Goal: Check status: Check status

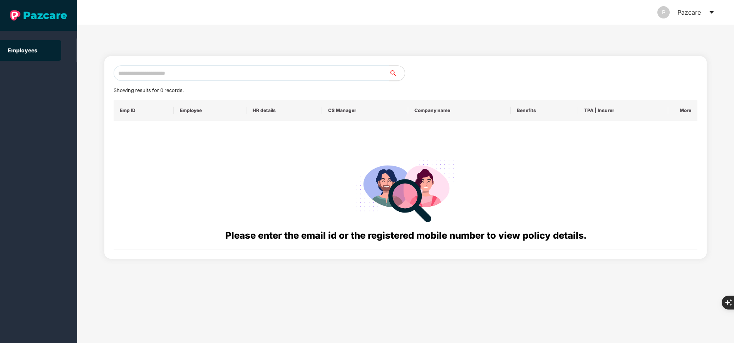
click at [229, 72] on input "text" at bounding box center [252, 72] width 276 height 15
paste input "**********"
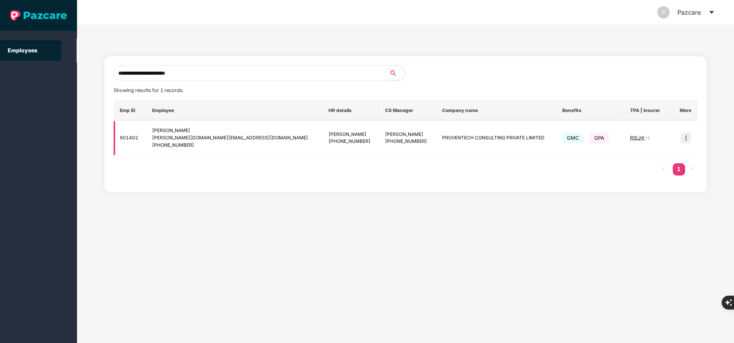
type input "**********"
click at [688, 138] on img at bounding box center [686, 138] width 11 height 11
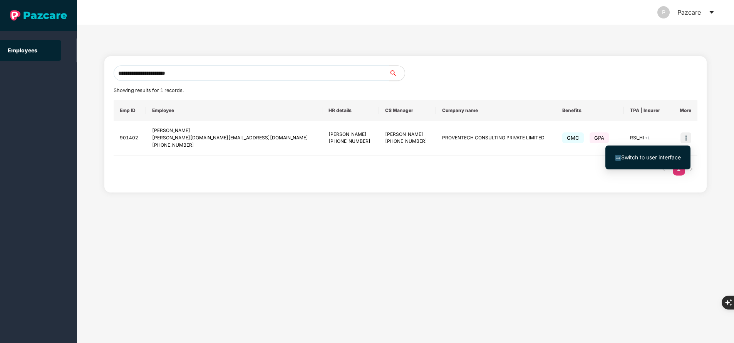
click at [650, 157] on span "Switch to user interface" at bounding box center [651, 157] width 60 height 7
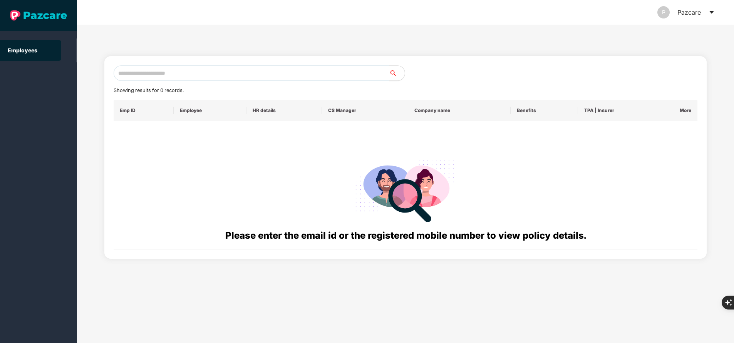
paste input "**********"
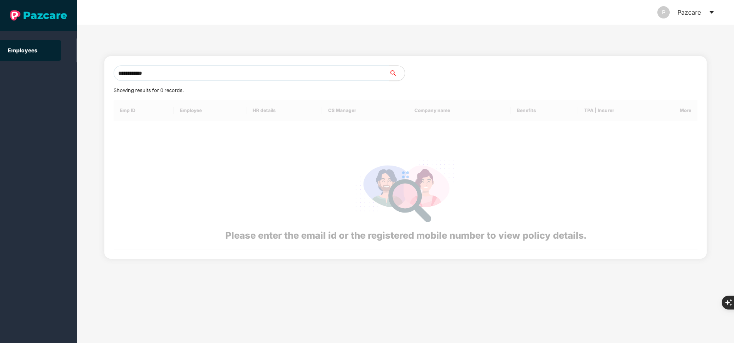
click at [240, 75] on input "**********" at bounding box center [252, 72] width 276 height 15
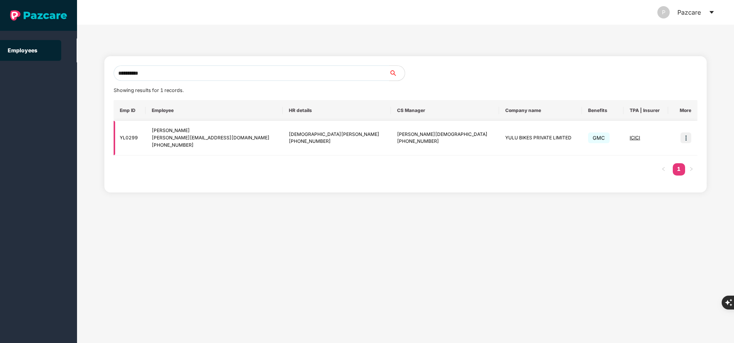
type input "**********"
click at [688, 140] on img at bounding box center [686, 138] width 11 height 11
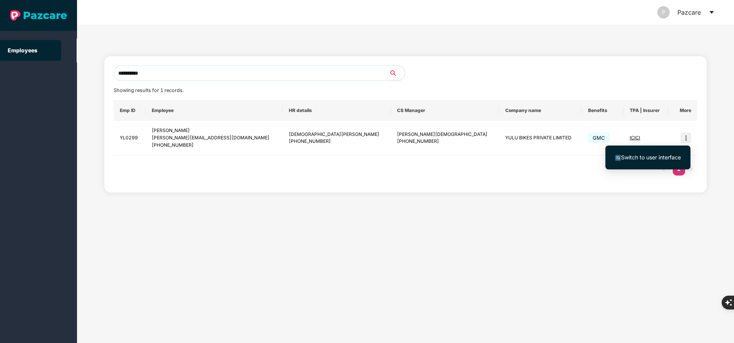
click at [631, 154] on span "Switch to user interface" at bounding box center [651, 157] width 60 height 7
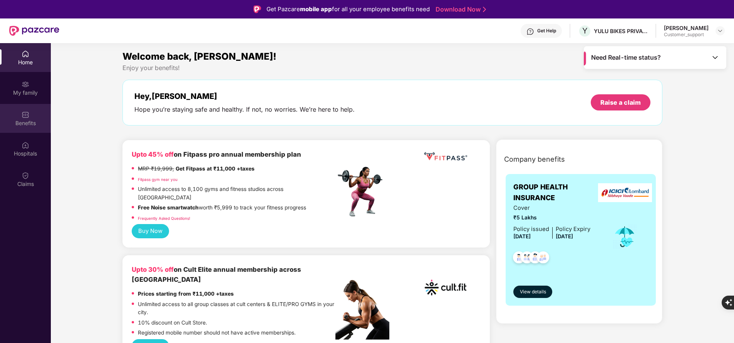
click at [29, 121] on div "Benefits" at bounding box center [25, 123] width 51 height 8
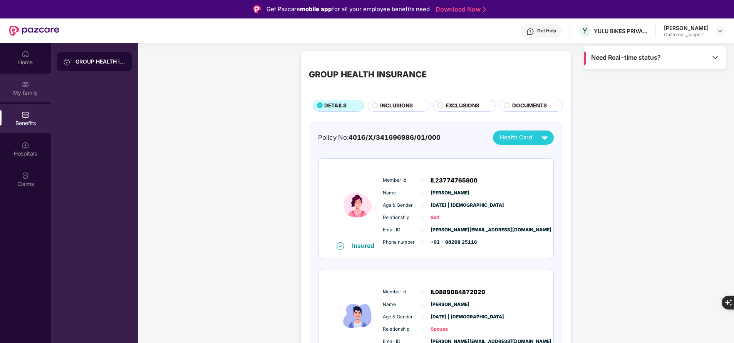
click at [22, 98] on div "My family" at bounding box center [25, 88] width 51 height 29
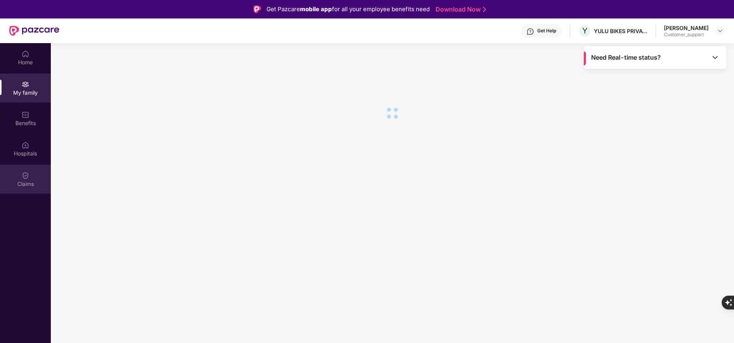
click at [32, 175] on div "Claims" at bounding box center [25, 179] width 51 height 29
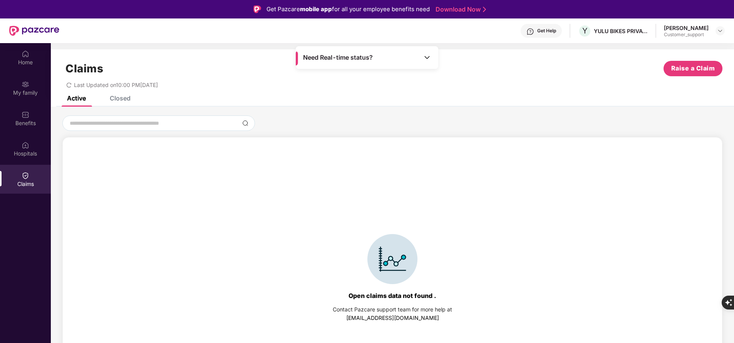
click at [126, 99] on div "Closed" at bounding box center [120, 98] width 21 height 8
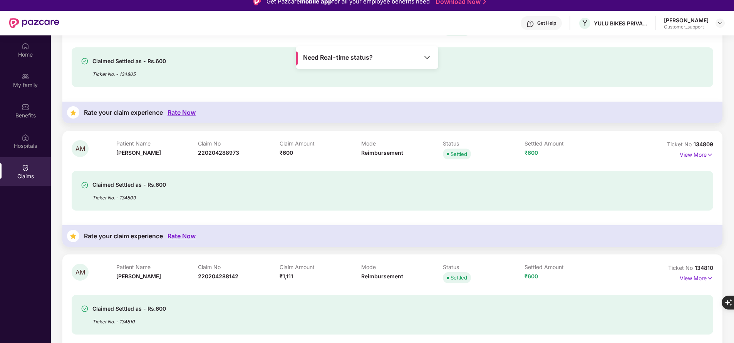
scroll to position [43, 0]
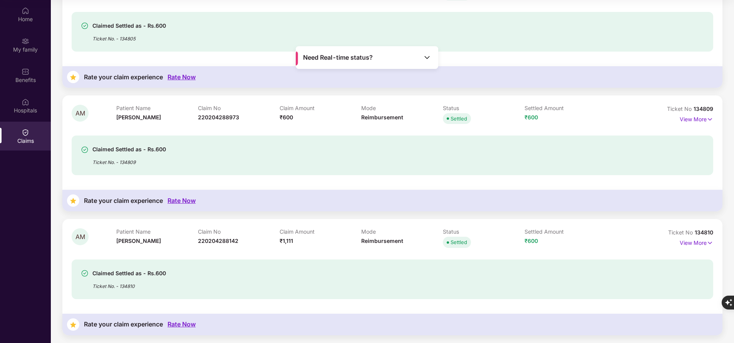
drag, startPoint x: 540, startPoint y: 290, endPoint x: 386, endPoint y: 278, distance: 154.1
click at [386, 278] on div "Claimed Settled as - Rs.600 Ticket No. - 134810" at bounding box center [340, 279] width 519 height 21
drag, startPoint x: 538, startPoint y: 237, endPoint x: 533, endPoint y: 241, distance: 6.0
click at [533, 241] on div "Settled Amount ₹600" at bounding box center [566, 238] width 82 height 21
click at [533, 241] on span "₹600" at bounding box center [531, 241] width 13 height 7
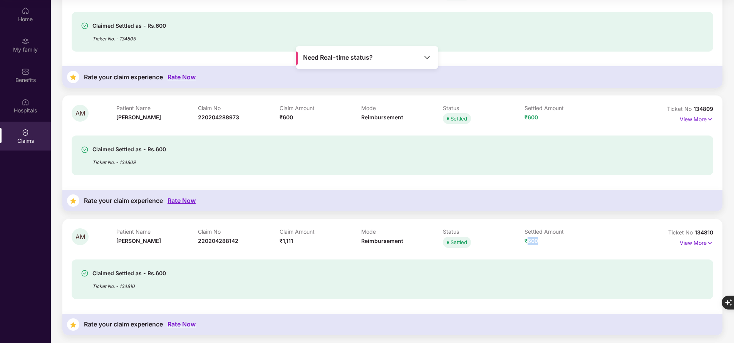
click at [533, 241] on span "₹600" at bounding box center [531, 241] width 13 height 7
click at [534, 241] on span "₹600" at bounding box center [531, 241] width 13 height 7
click at [533, 115] on span "₹600" at bounding box center [531, 117] width 13 height 7
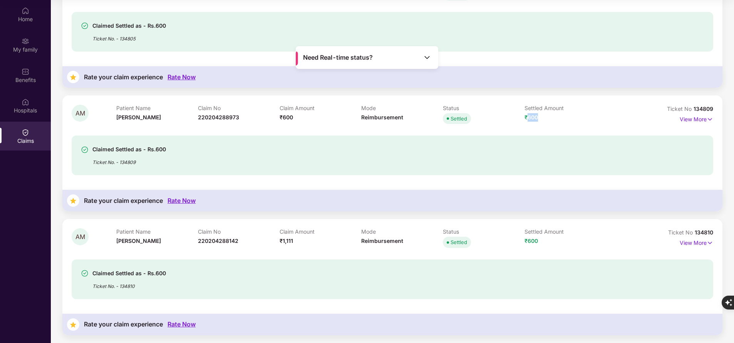
click at [533, 115] on span "₹600" at bounding box center [531, 117] width 13 height 7
copy span "600"
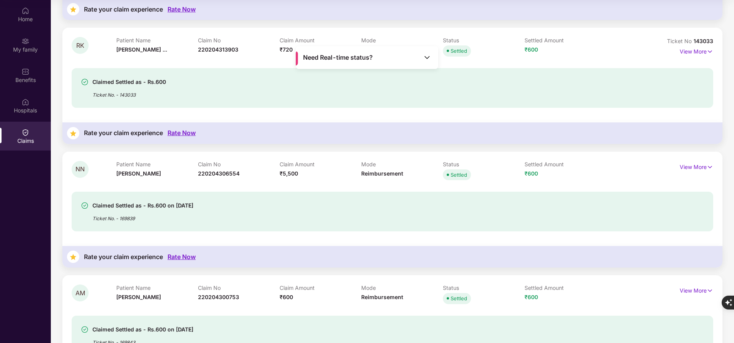
scroll to position [399, 0]
click at [38, 115] on div "Hospitals" at bounding box center [25, 105] width 51 height 29
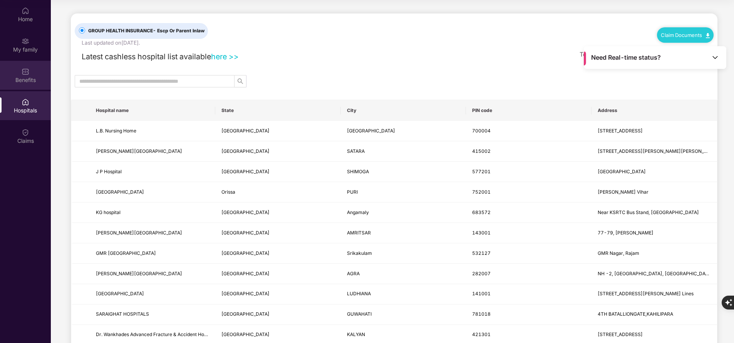
click at [26, 75] on div "Benefits" at bounding box center [25, 75] width 51 height 29
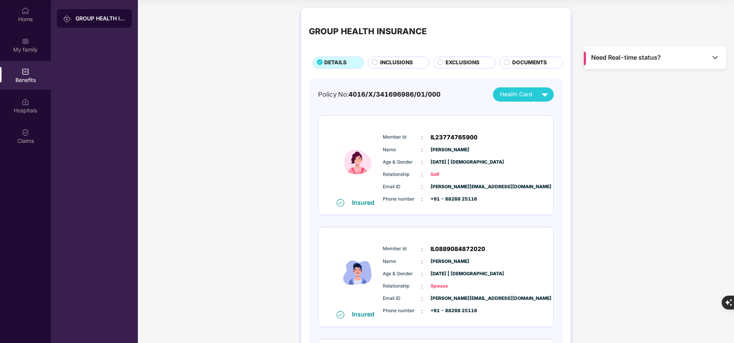
click at [577, 167] on div "GROUP HEALTH INSURANCE DETAILS INCLUSIONS EXCLUSIONS DOCUMENTS Policy No: 4016/…" at bounding box center [436, 301] width 596 height 595
click at [393, 62] on span "INCLUSIONS" at bounding box center [396, 63] width 33 height 8
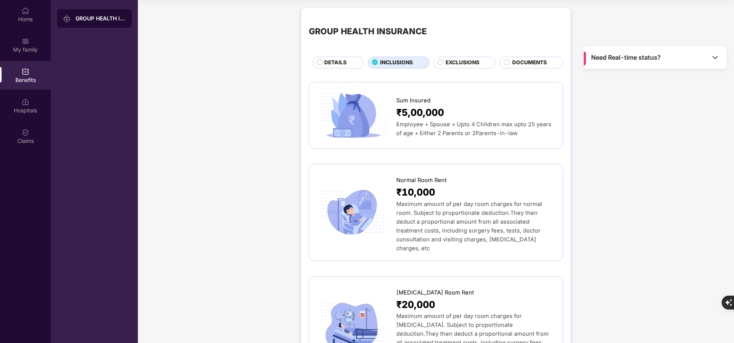
click at [332, 64] on span "DETAILS" at bounding box center [335, 63] width 22 height 8
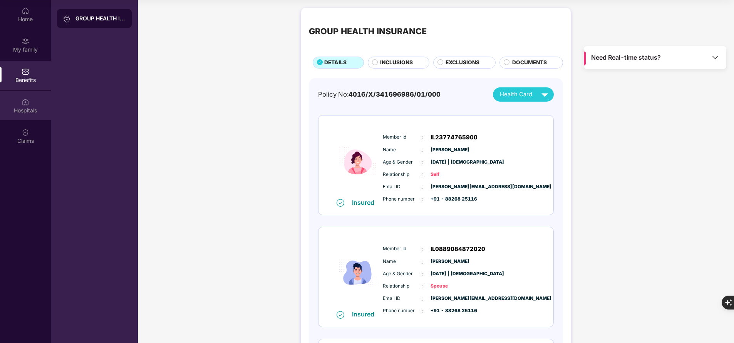
click at [23, 113] on div "Hospitals" at bounding box center [25, 111] width 51 height 8
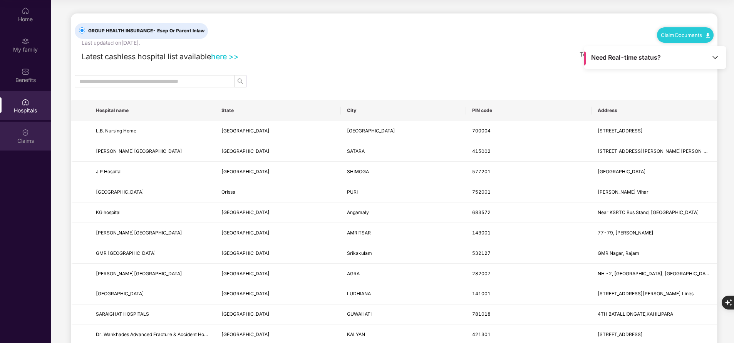
click at [29, 143] on div "Claims" at bounding box center [25, 141] width 51 height 8
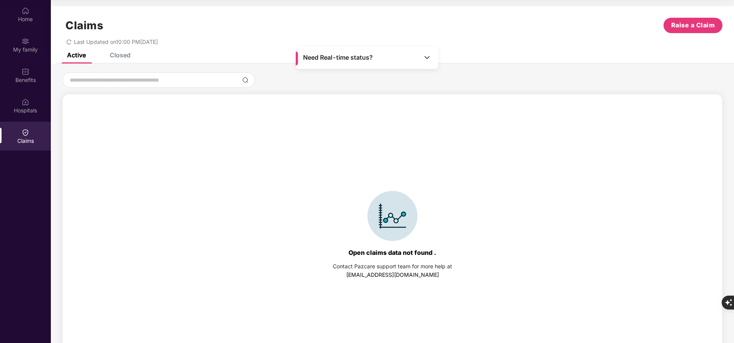
click at [124, 61] on div "Closed" at bounding box center [114, 55] width 32 height 17
